Goal: Information Seeking & Learning: Learn about a topic

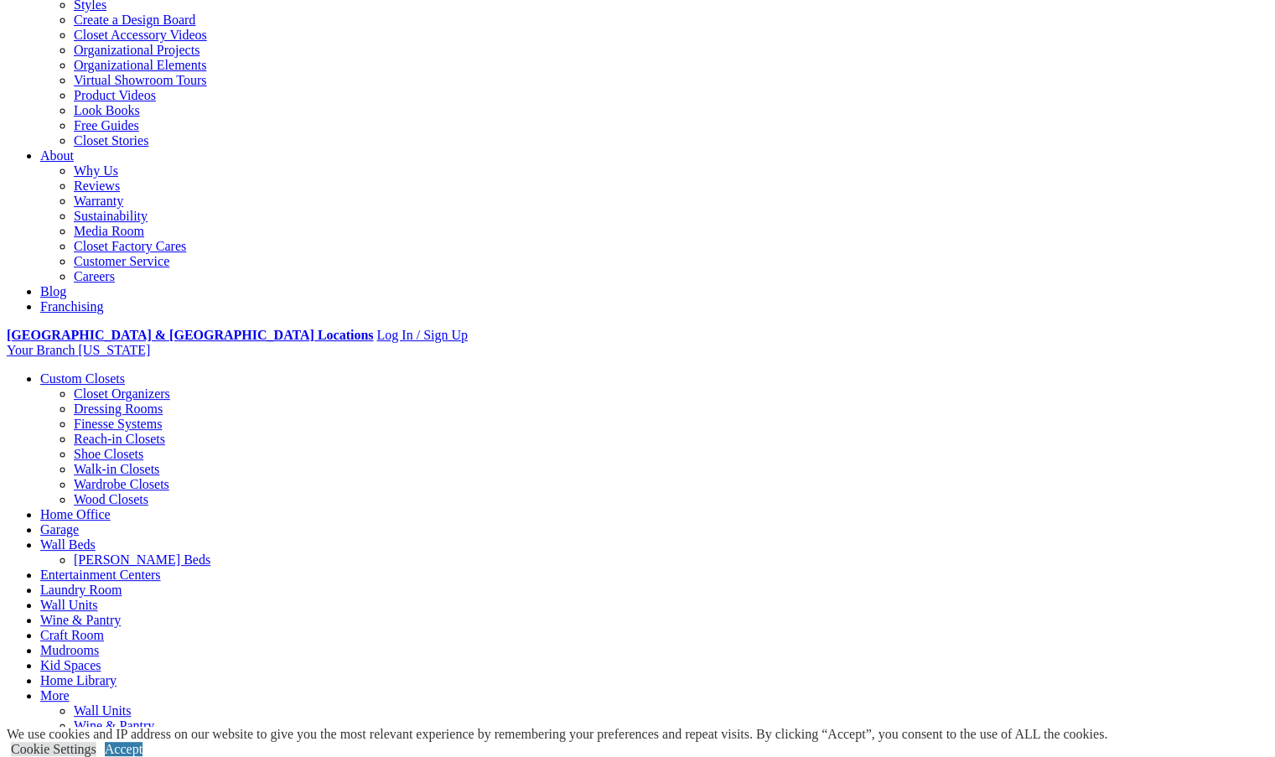
scroll to position [335, 0]
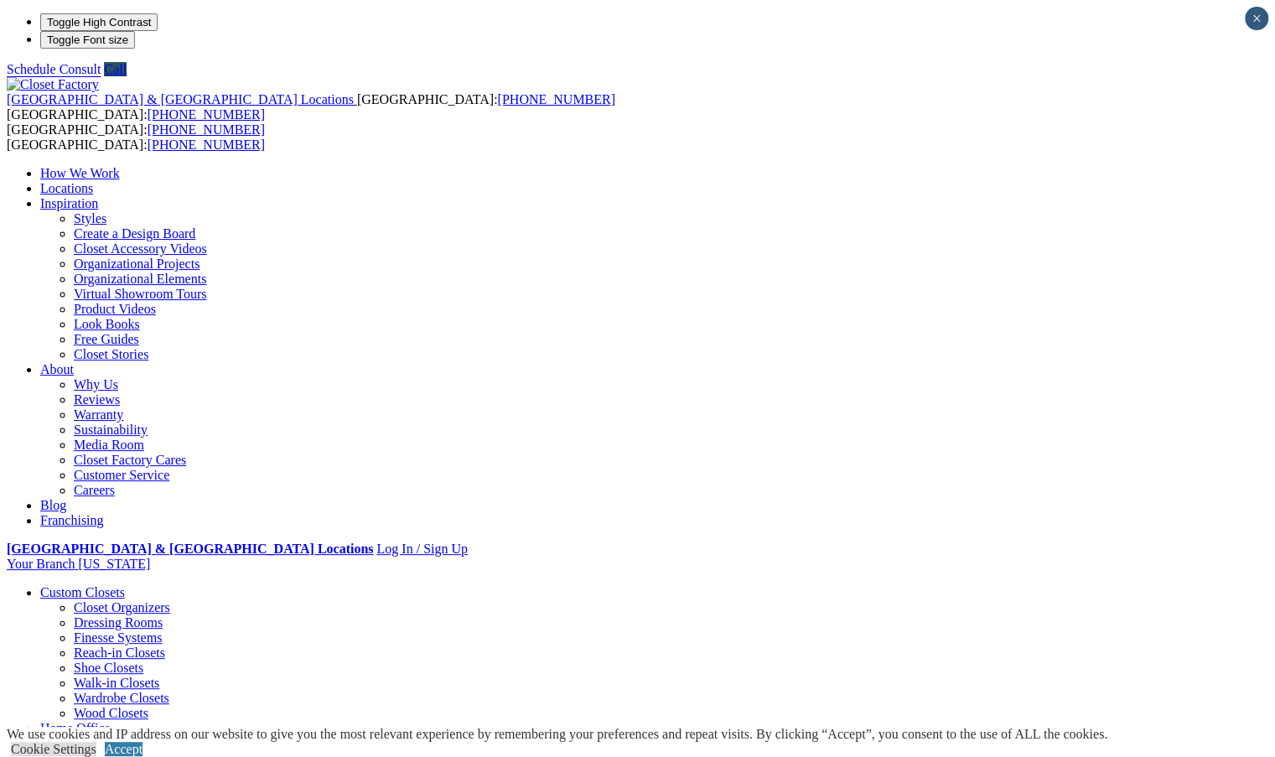
click at [111, 721] on link "Home Office" at bounding box center [75, 728] width 70 height 14
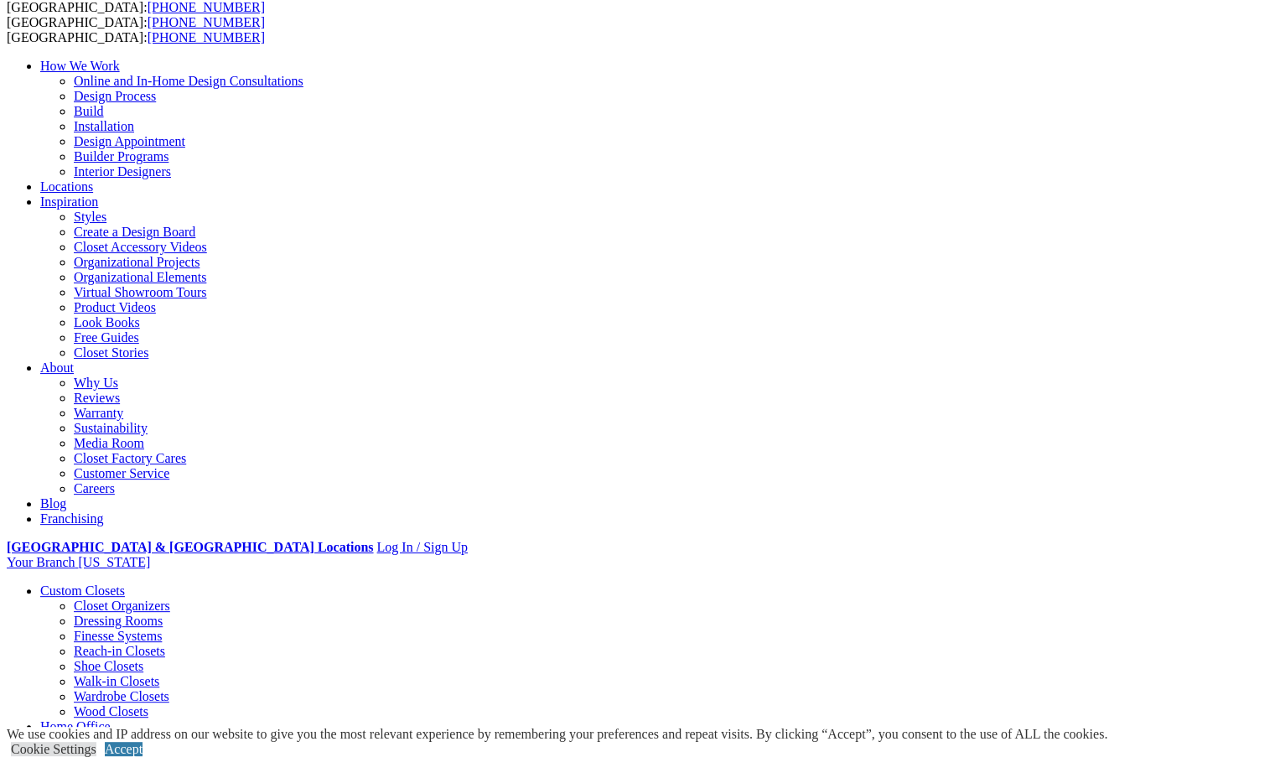
scroll to position [252, 0]
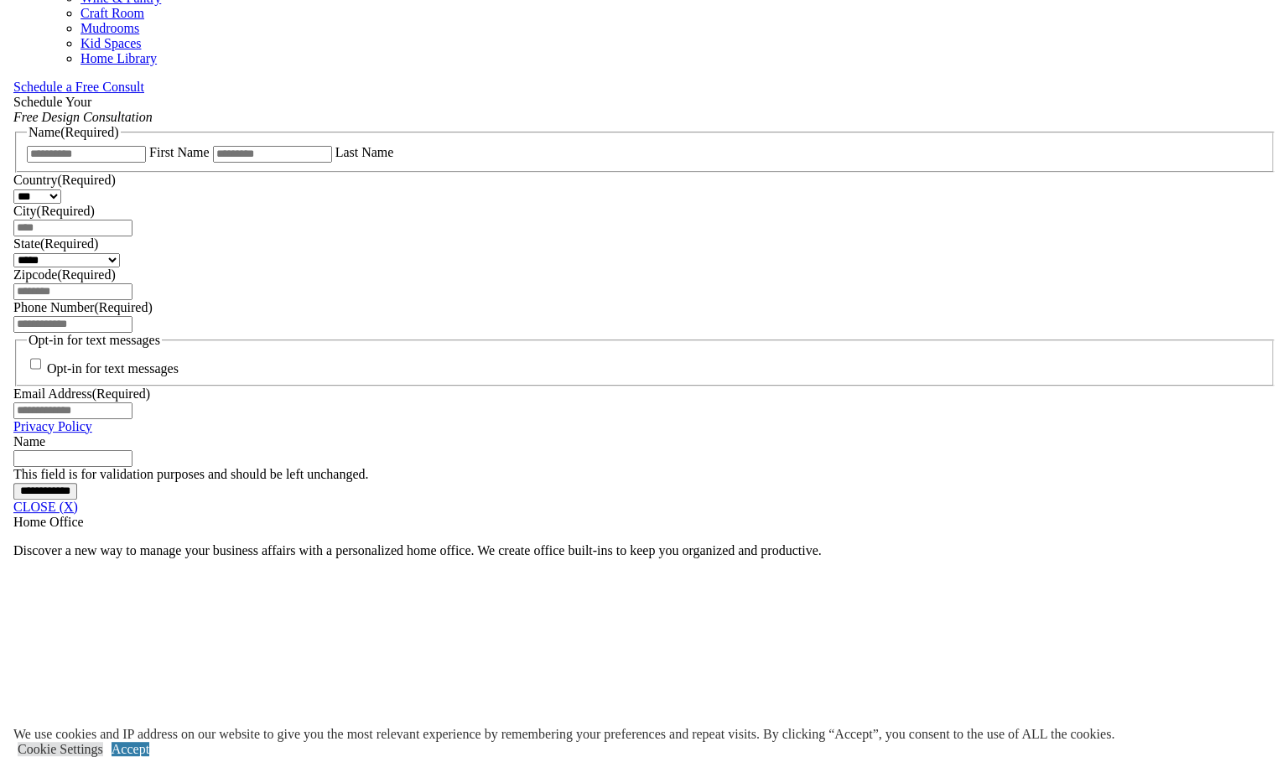
scroll to position [1060, 0]
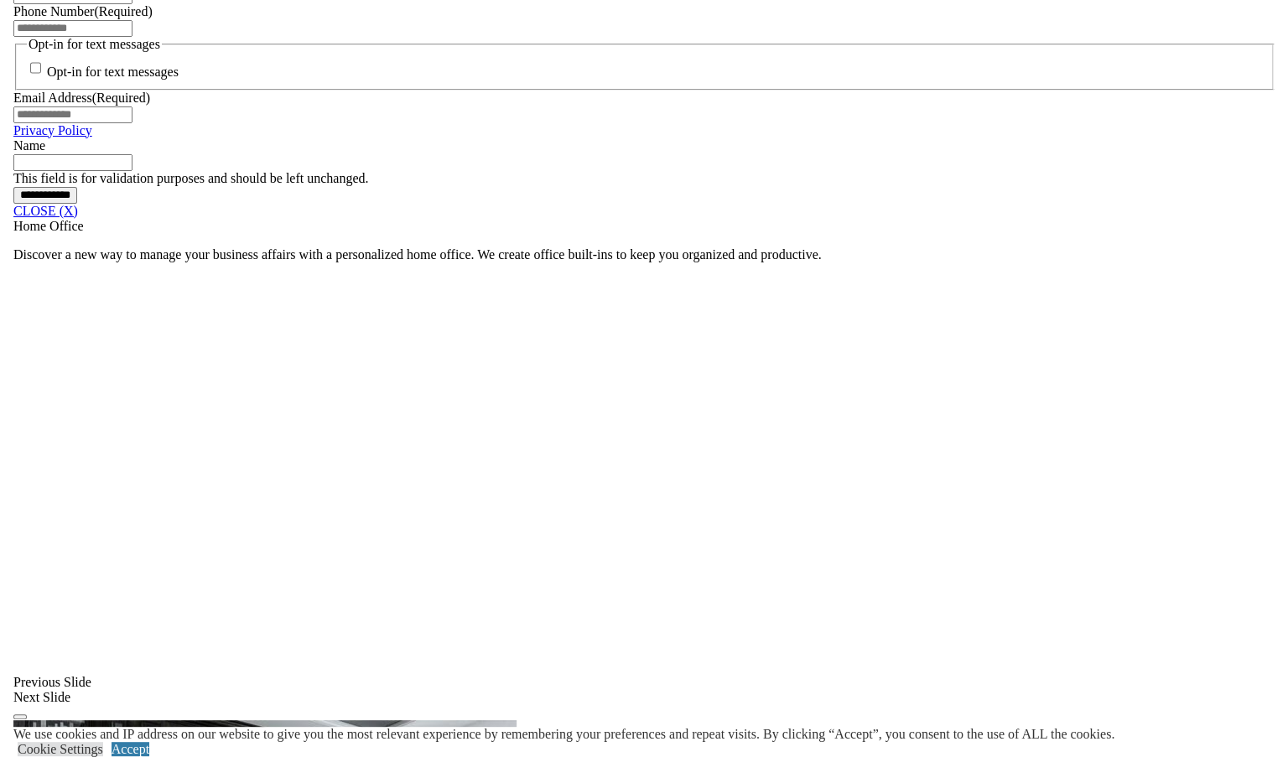
scroll to position [1168, 0]
